Goal: Task Accomplishment & Management: Manage account settings

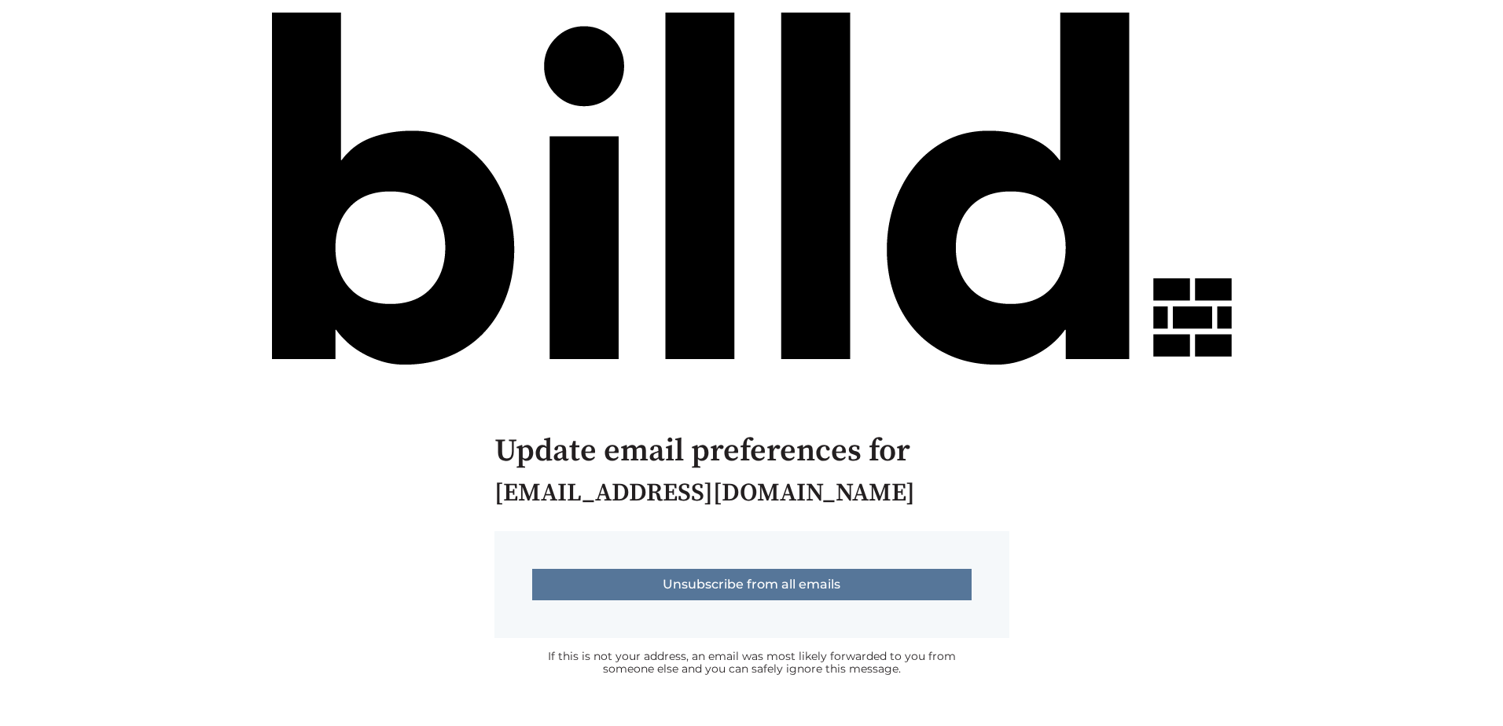
click at [741, 586] on input "Unsubscribe from all emails" at bounding box center [751, 584] width 439 height 31
